Goal: Check status: Check status

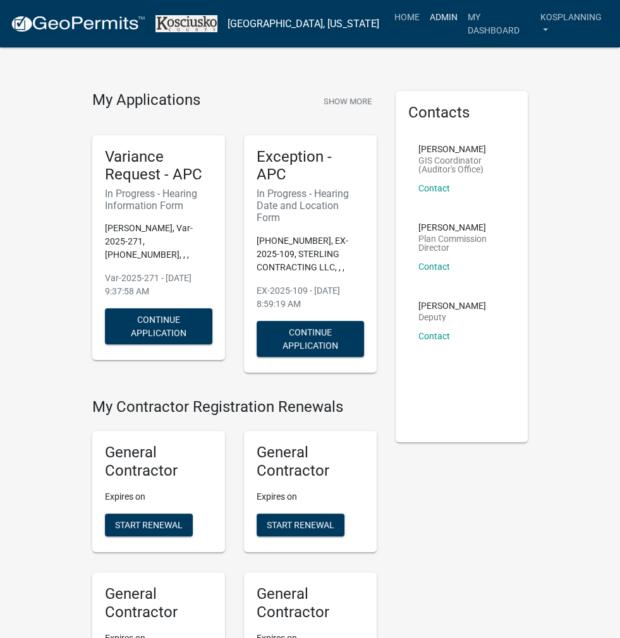
click at [444, 16] on link "Admin" at bounding box center [444, 17] width 38 height 24
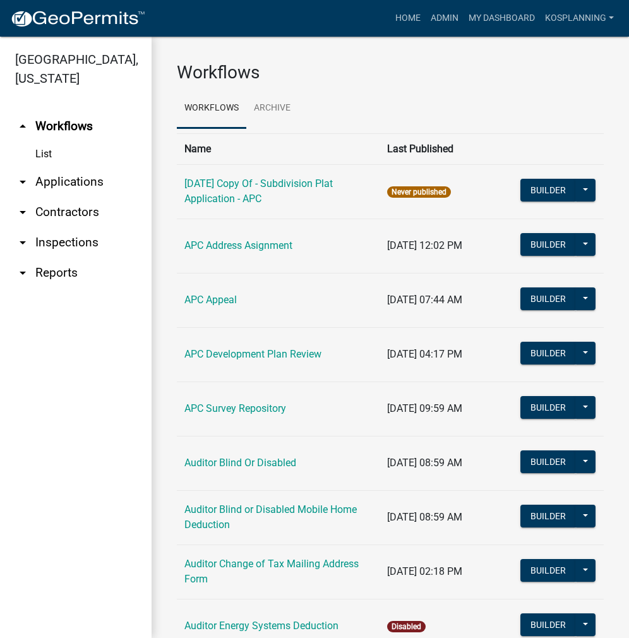
click at [88, 180] on link "arrow_drop_down Applications" at bounding box center [76, 182] width 152 height 30
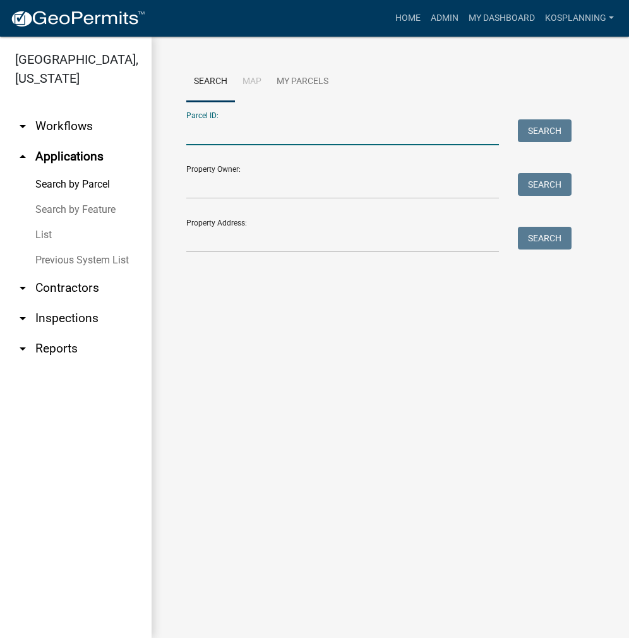
click at [204, 131] on input "Parcel ID:" at bounding box center [342, 132] width 313 height 26
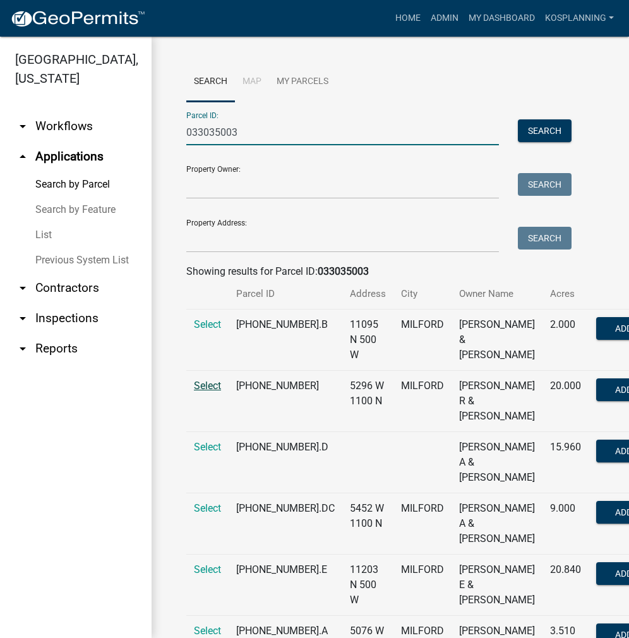
type input "033035003"
click at [197, 392] on span "Select" at bounding box center [207, 386] width 27 height 12
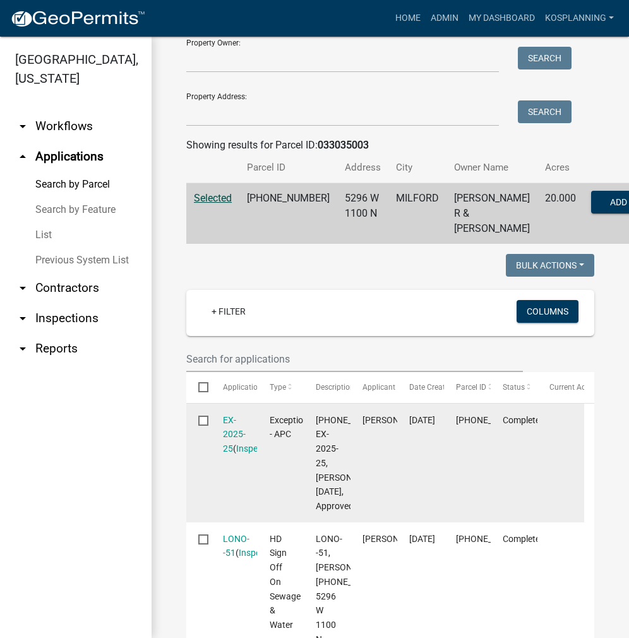
scroll to position [190, 0]
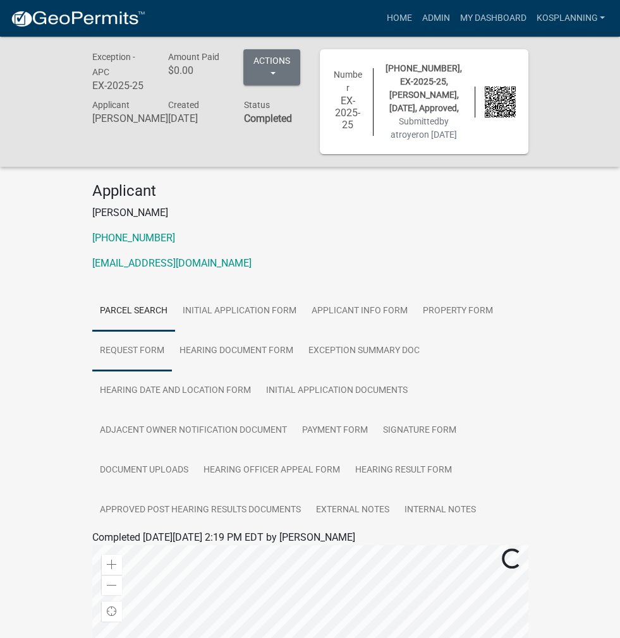
click at [172, 331] on link "Request Form" at bounding box center [132, 351] width 80 height 40
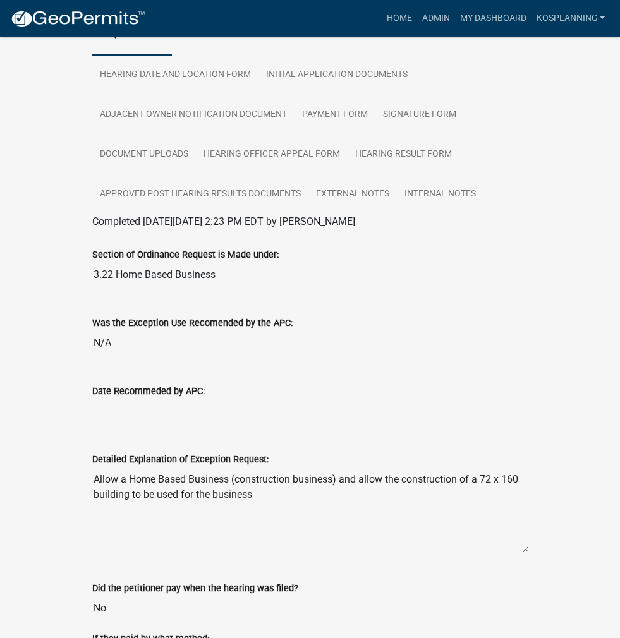
scroll to position [126, 0]
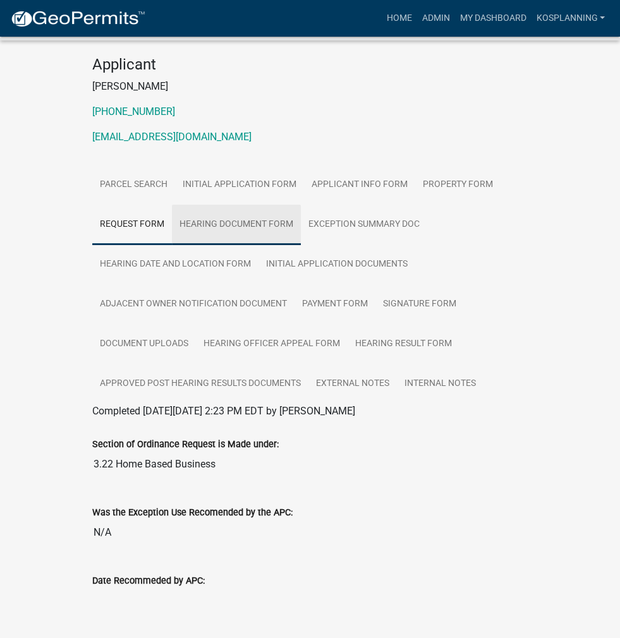
click at [172, 209] on link "Hearing Document Form" at bounding box center [236, 225] width 129 height 40
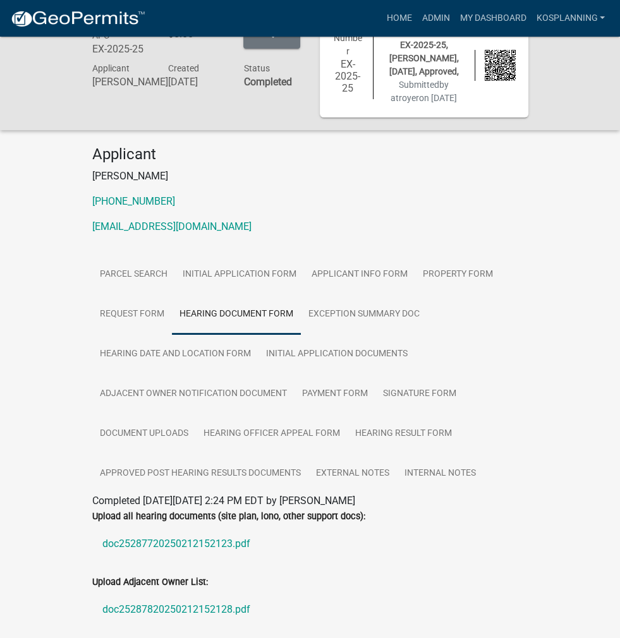
scroll to position [163, 0]
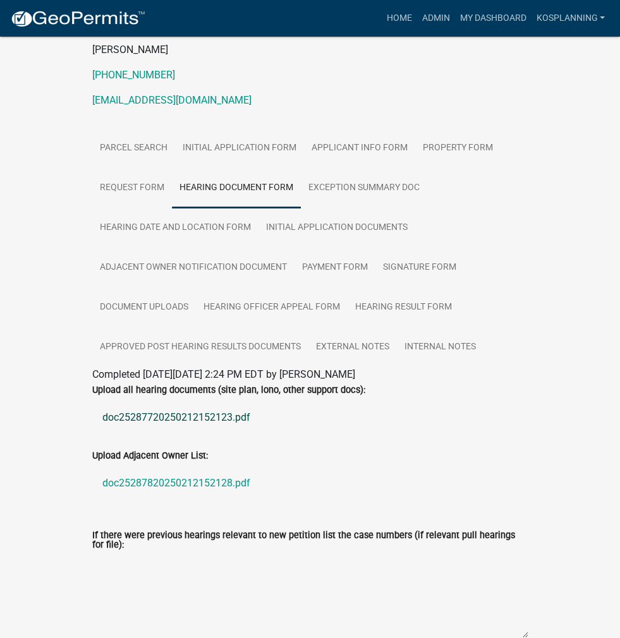
click at [123, 403] on link "doc25287720250212152123.pdf" at bounding box center [310, 418] width 436 height 30
click at [405, 17] on link "Home" at bounding box center [398, 18] width 35 height 24
